Goal: Transaction & Acquisition: Obtain resource

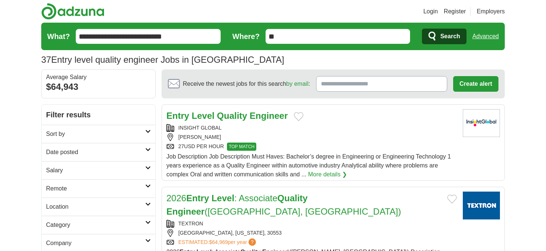
click at [184, 34] on input "**********" at bounding box center [148, 36] width 145 height 15
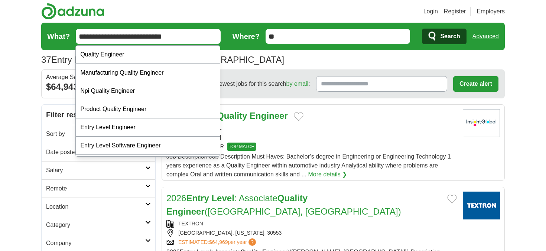
drag, startPoint x: 181, startPoint y: 33, endPoint x: 62, endPoint y: 34, distance: 119.3
click at [62, 34] on form "**********" at bounding box center [273, 36] width 464 height 27
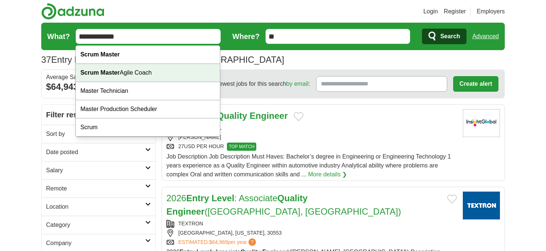
click at [93, 74] on strong "Scrum Master" at bounding box center [99, 72] width 39 height 6
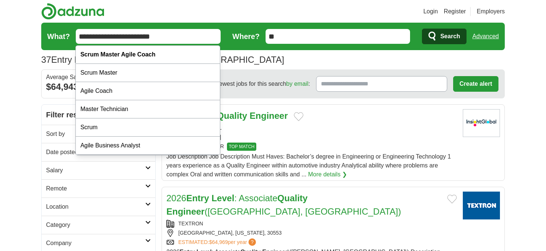
drag, startPoint x: 186, startPoint y: 36, endPoint x: 126, endPoint y: 34, distance: 60.3
click at [126, 34] on input "**********" at bounding box center [148, 36] width 145 height 15
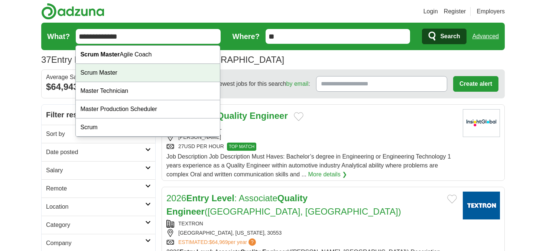
click at [104, 80] on div "Scrum Master" at bounding box center [148, 73] width 144 height 18
type input "**********"
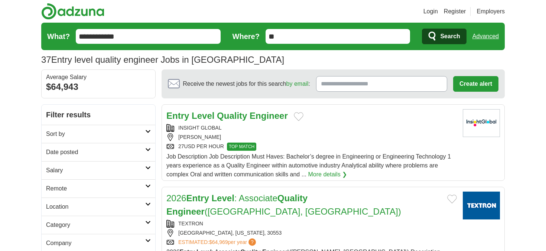
click at [439, 29] on button "Search" at bounding box center [444, 37] width 44 height 16
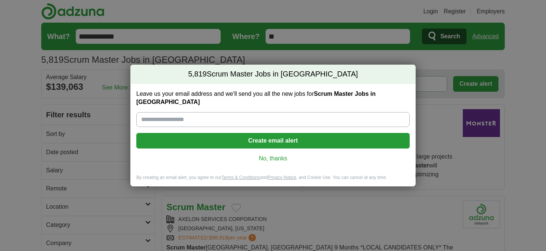
click at [262, 156] on link "No, thanks" at bounding box center [273, 159] width 262 height 8
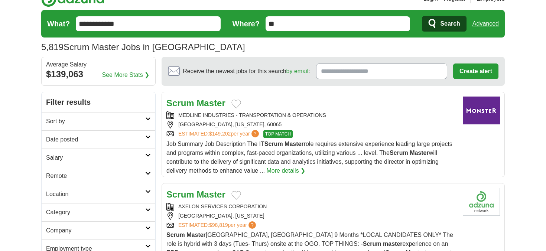
scroll to position [12, 0]
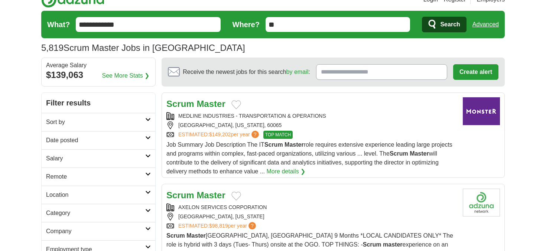
click at [183, 101] on strong "Scrum" at bounding box center [180, 104] width 28 height 10
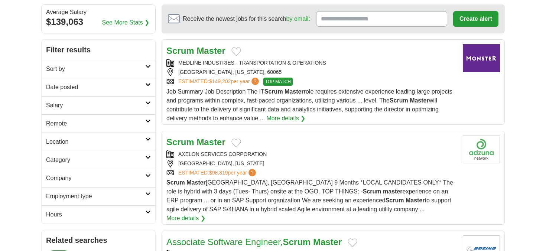
scroll to position [100, 0]
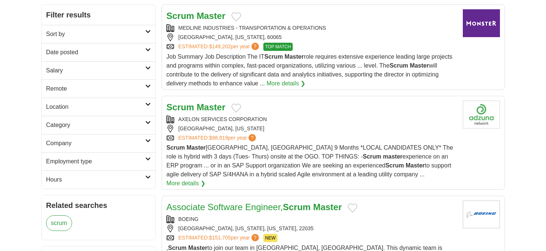
click at [187, 113] on h2 "Scrum Master" at bounding box center [195, 107] width 59 height 13
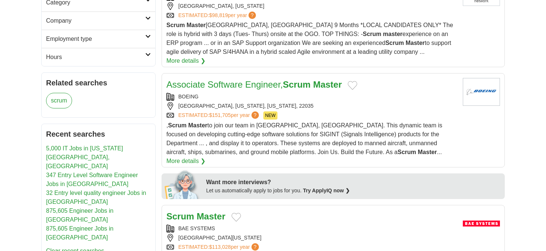
scroll to position [229, 0]
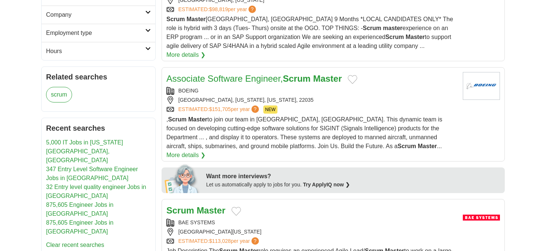
click at [213, 74] on link "Associate Software Engineer, Scrum Master" at bounding box center [253, 79] width 175 height 10
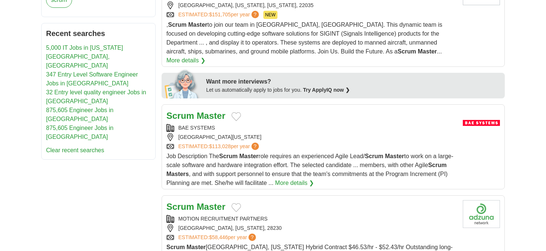
scroll to position [344, 0]
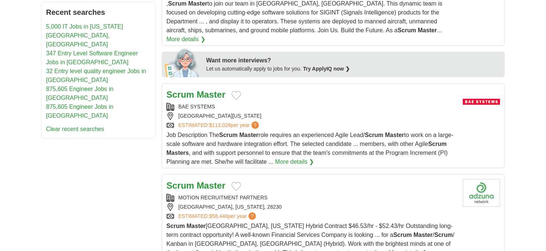
click at [182, 181] on strong "Scrum" at bounding box center [180, 186] width 28 height 10
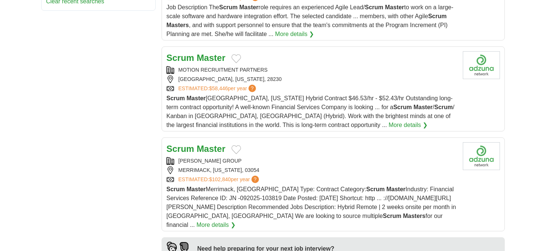
scroll to position [475, 0]
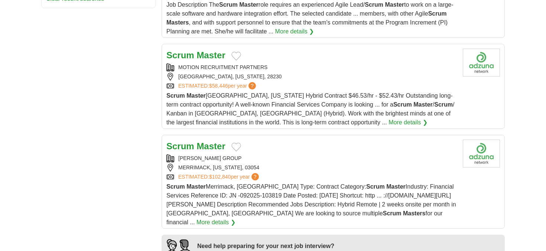
click at [186, 141] on strong "Scrum" at bounding box center [180, 146] width 28 height 10
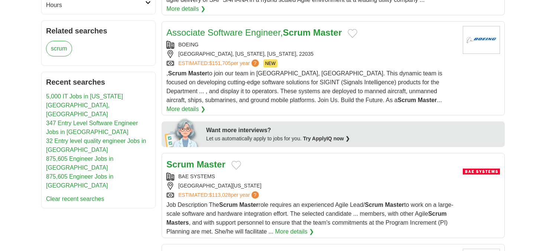
scroll to position [0, 0]
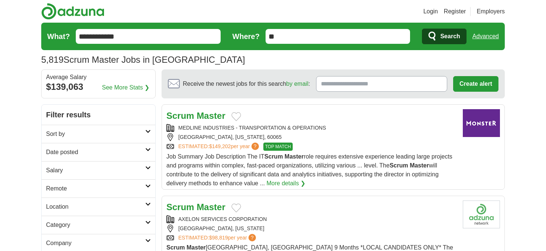
click at [437, 10] on link "Login" at bounding box center [431, 11] width 14 height 9
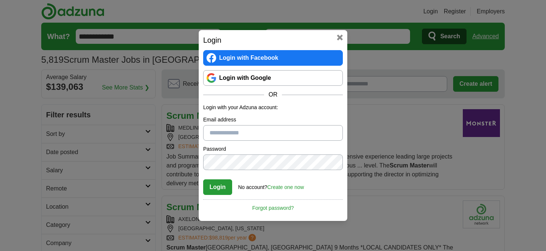
click at [282, 77] on link "Login with Google" at bounding box center [273, 78] width 140 height 16
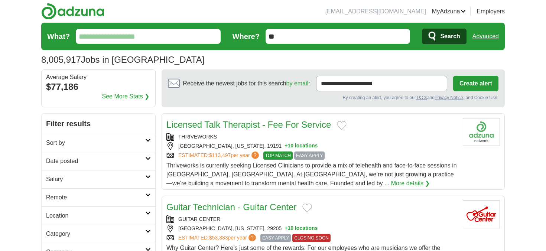
click at [0, 0] on link "Resumes" at bounding box center [0, 0] width 0 height 0
